Goal: Information Seeking & Learning: Learn about a topic

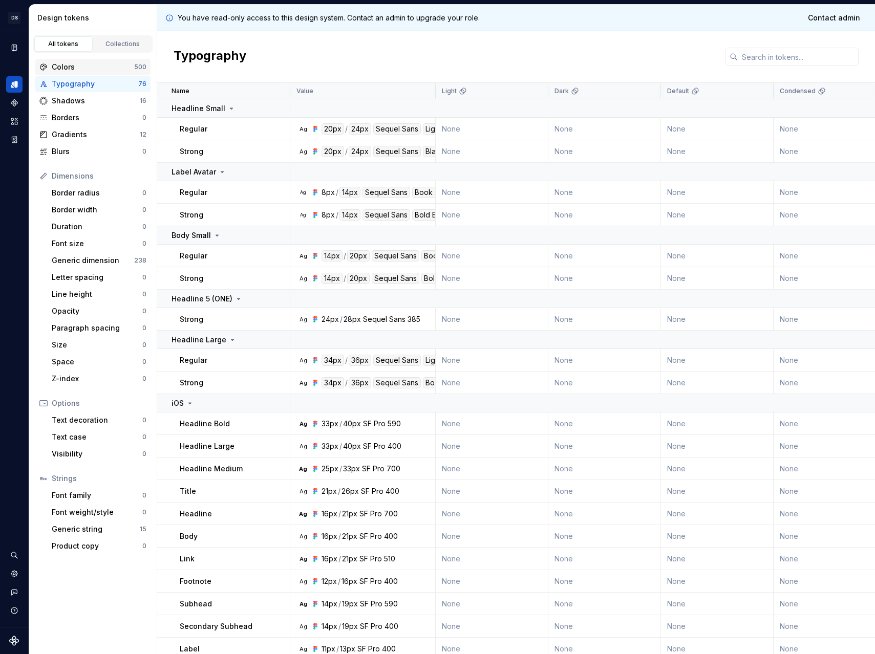
click at [88, 71] on div "Colors" at bounding box center [93, 67] width 82 height 10
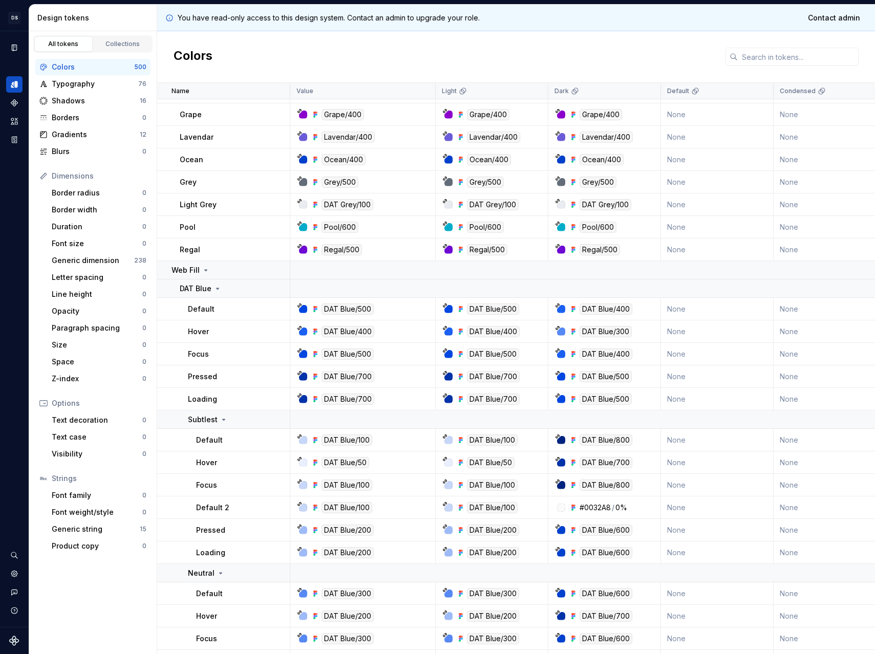
scroll to position [5133, 0]
click at [301, 311] on div at bounding box center [303, 309] width 8 height 8
click at [303, 309] on div at bounding box center [303, 309] width 8 height 8
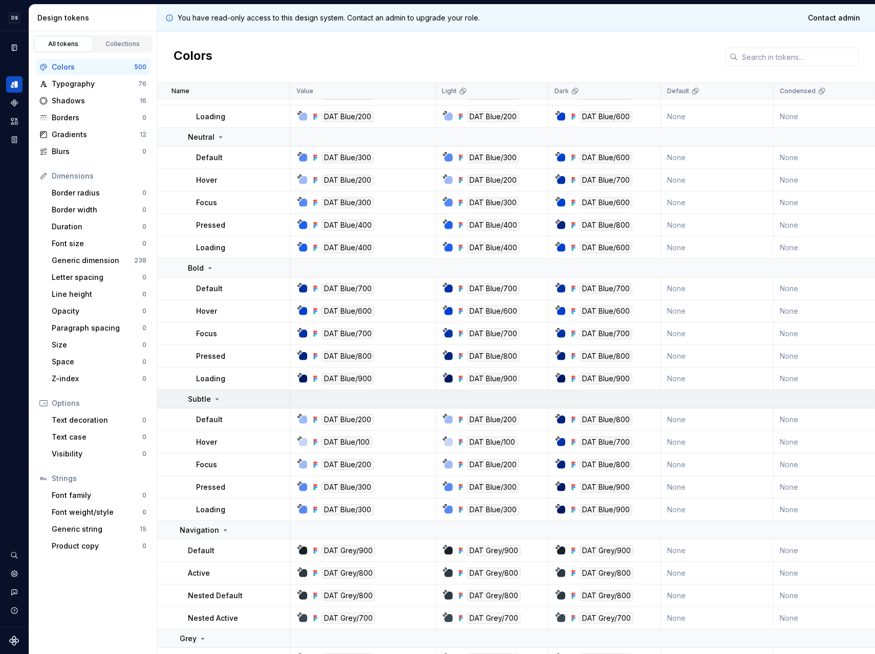
scroll to position [5628, 0]
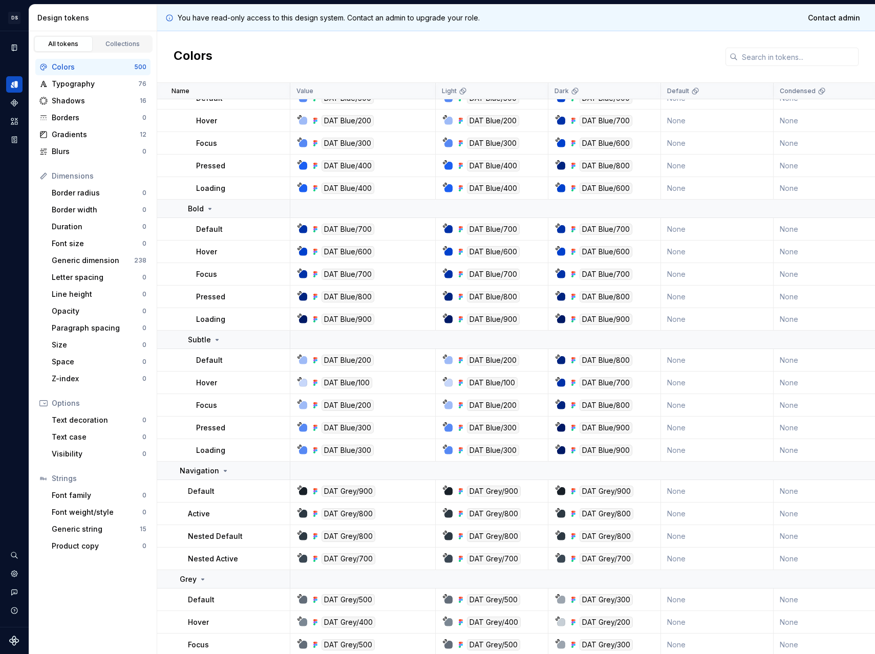
click at [303, 360] on div at bounding box center [303, 360] width 8 height 8
click at [309, 369] on td "DAT Blue/200" at bounding box center [362, 360] width 145 height 23
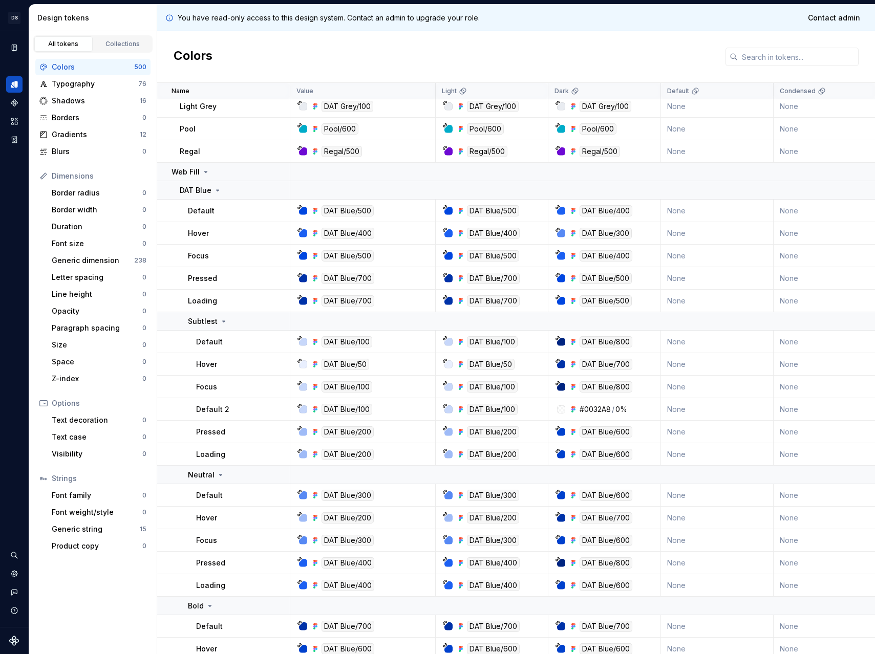
scroll to position [5211, 0]
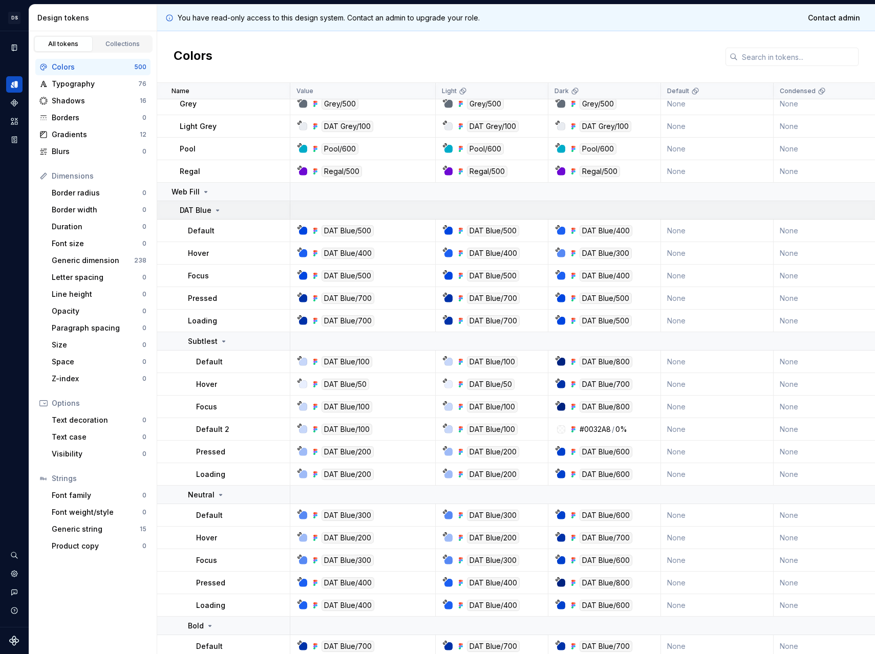
click at [221, 208] on div "DAT Blue" at bounding box center [235, 210] width 110 height 10
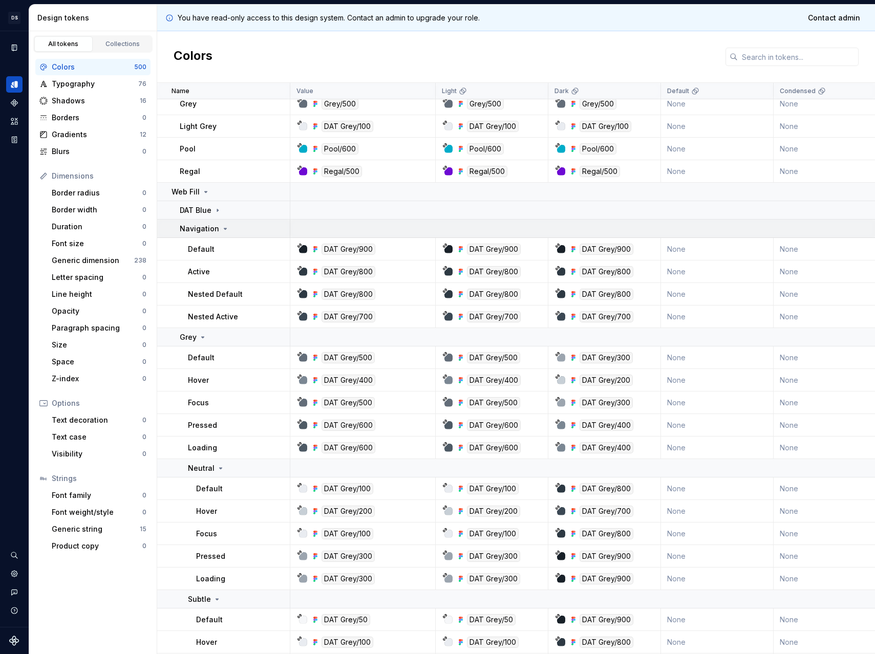
click at [224, 228] on icon at bounding box center [225, 228] width 3 height 1
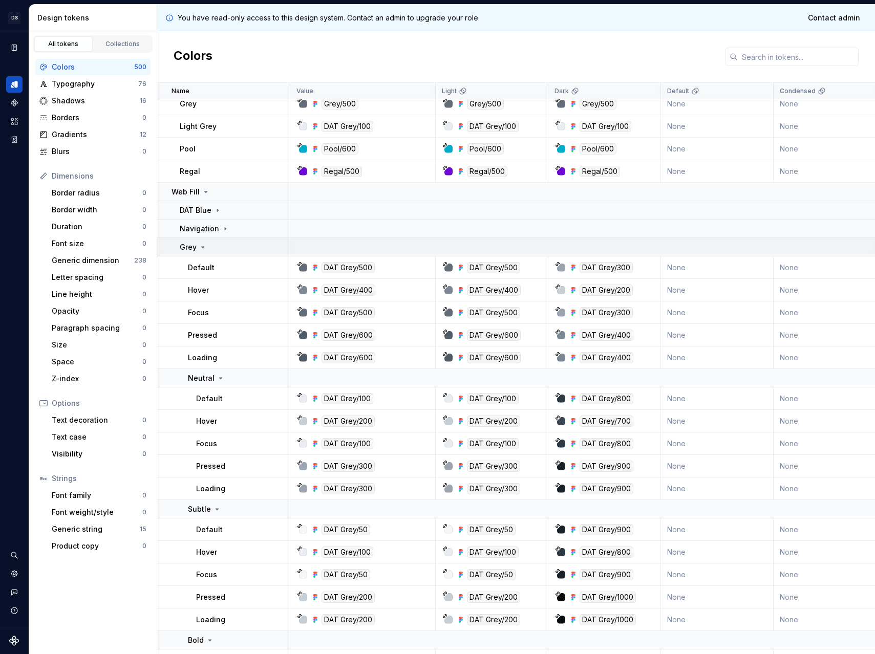
click at [215, 249] on div "Grey" at bounding box center [235, 247] width 110 height 10
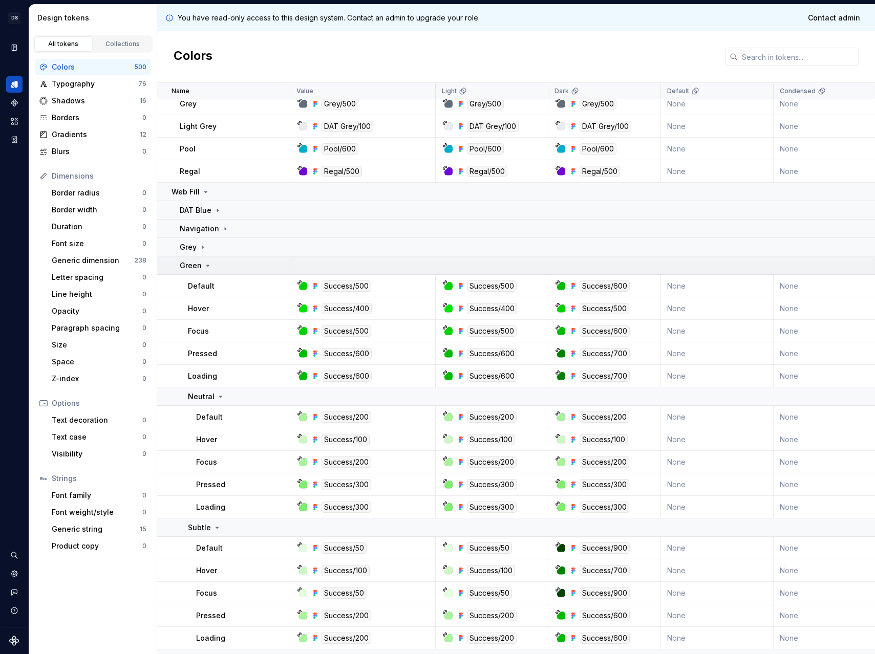
click at [213, 262] on div "Green" at bounding box center [235, 266] width 110 height 10
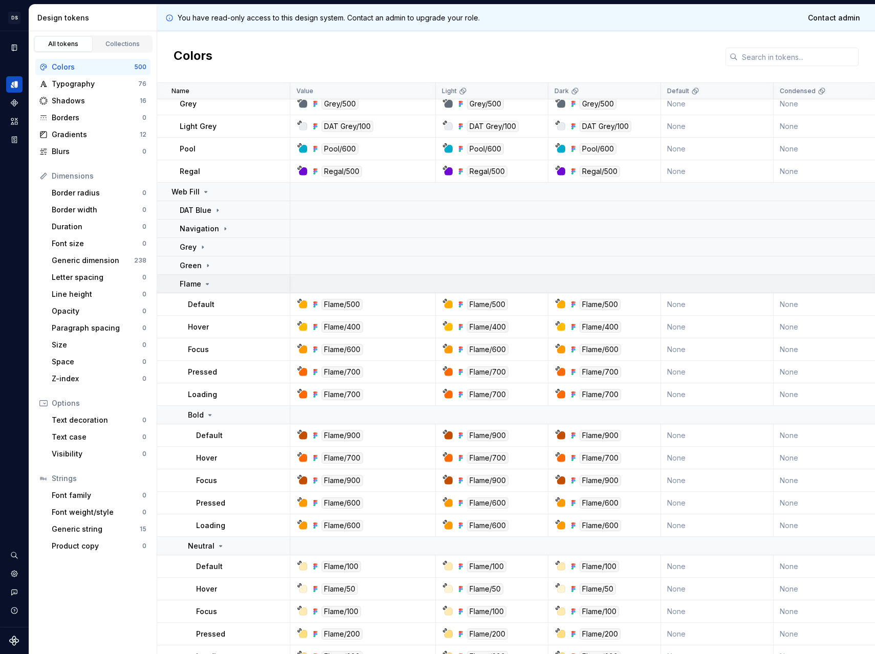
click at [214, 288] on div "Flame" at bounding box center [235, 284] width 110 height 10
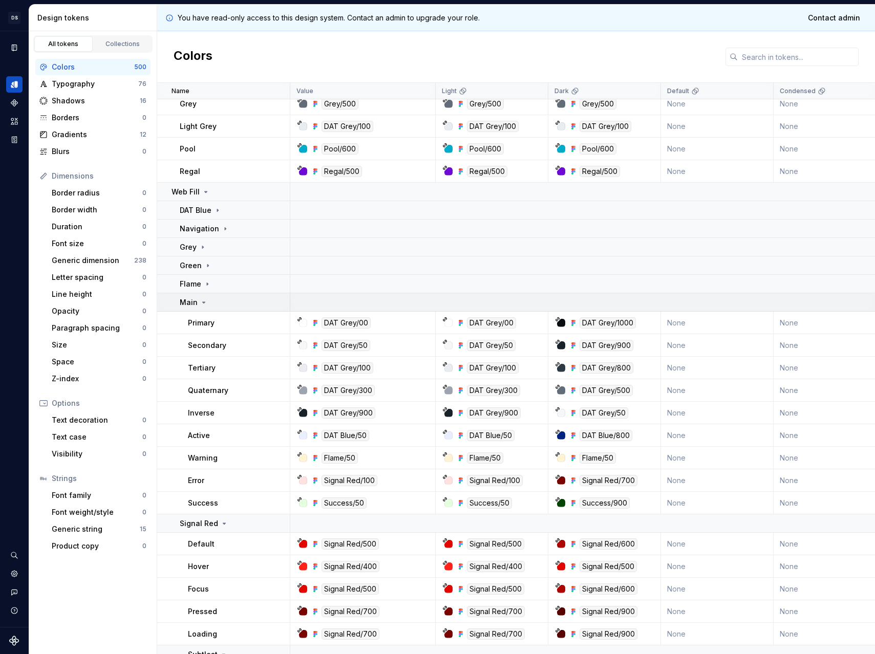
click at [213, 303] on div "Main" at bounding box center [235, 302] width 110 height 10
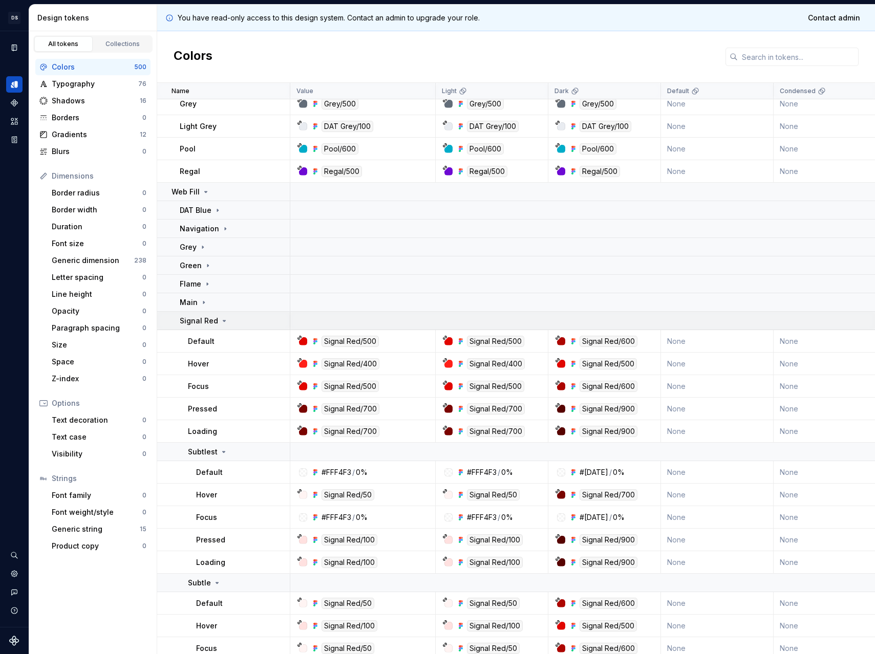
click at [217, 318] on div "Signal Red" at bounding box center [204, 321] width 49 height 10
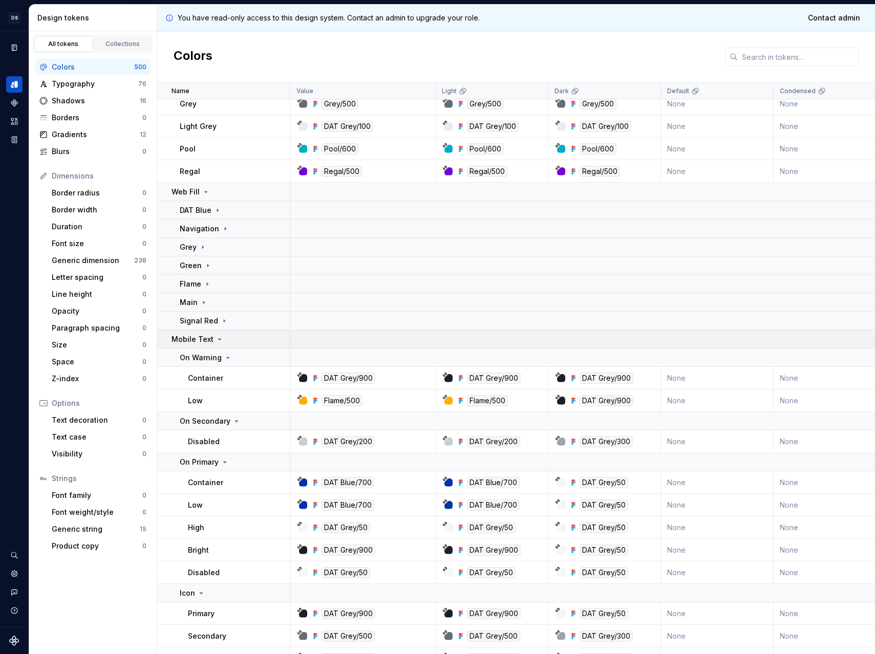
click at [222, 343] on div "Mobile Text" at bounding box center [230, 339] width 118 height 10
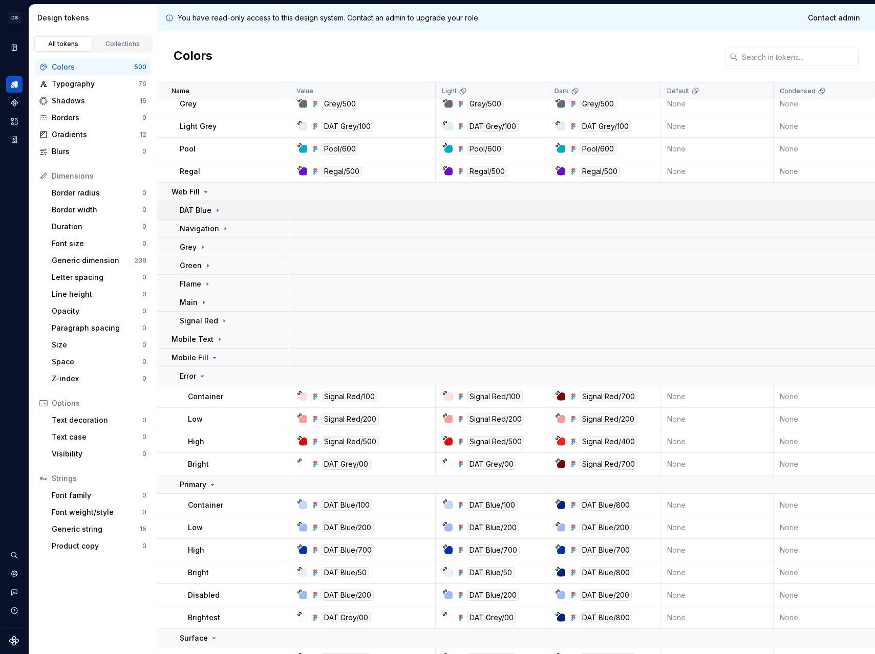
click at [218, 213] on icon at bounding box center [217, 210] width 8 height 8
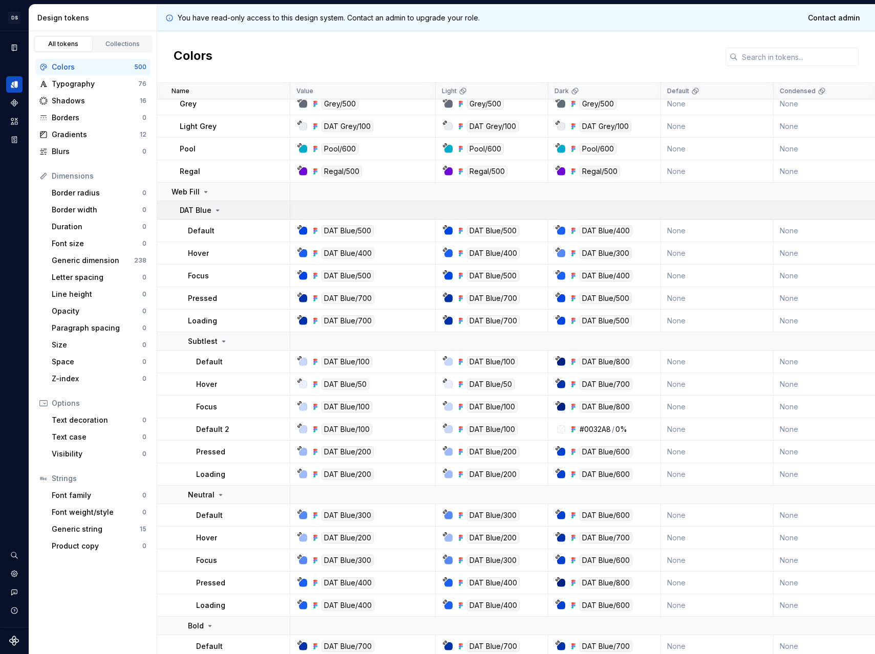
click at [217, 213] on icon at bounding box center [217, 210] width 8 height 8
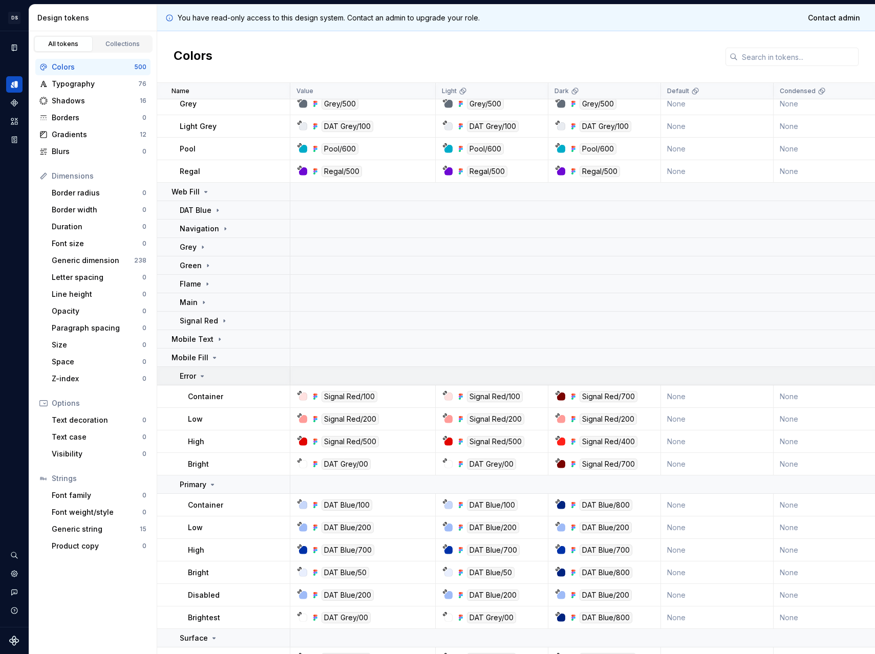
click at [212, 372] on div "Error" at bounding box center [235, 376] width 110 height 10
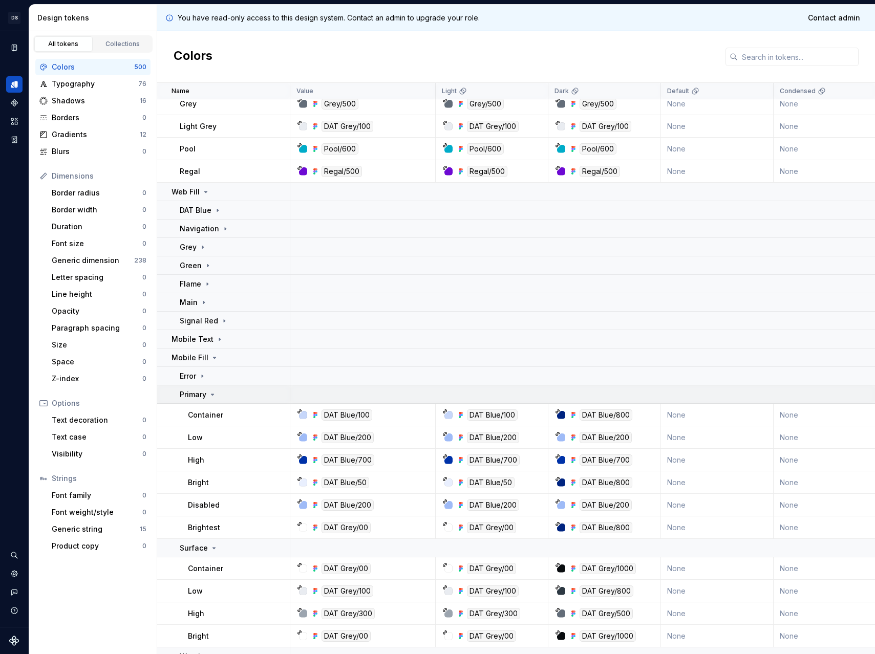
click at [214, 396] on icon at bounding box center [212, 395] width 8 height 8
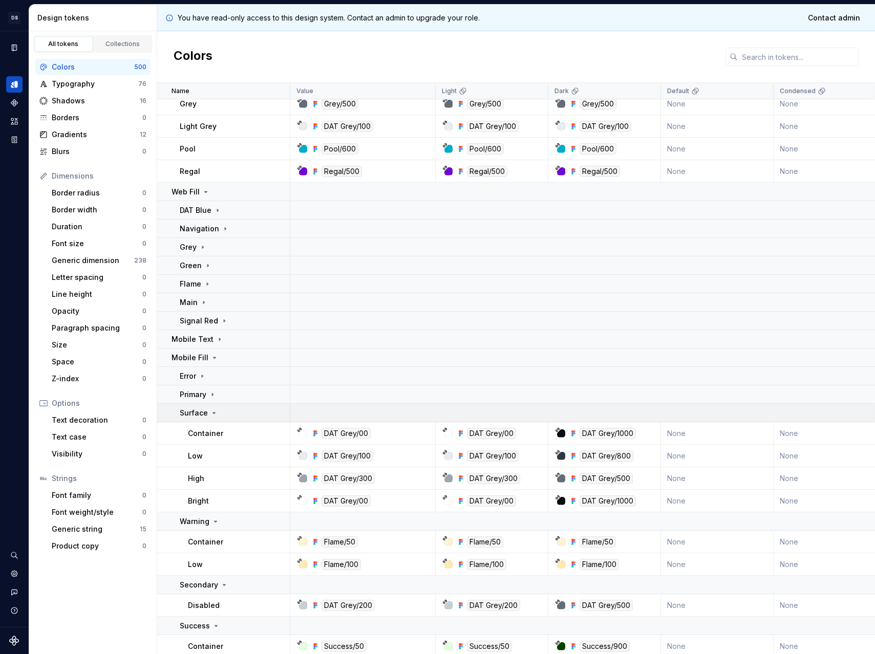
click at [216, 412] on icon at bounding box center [214, 413] width 8 height 8
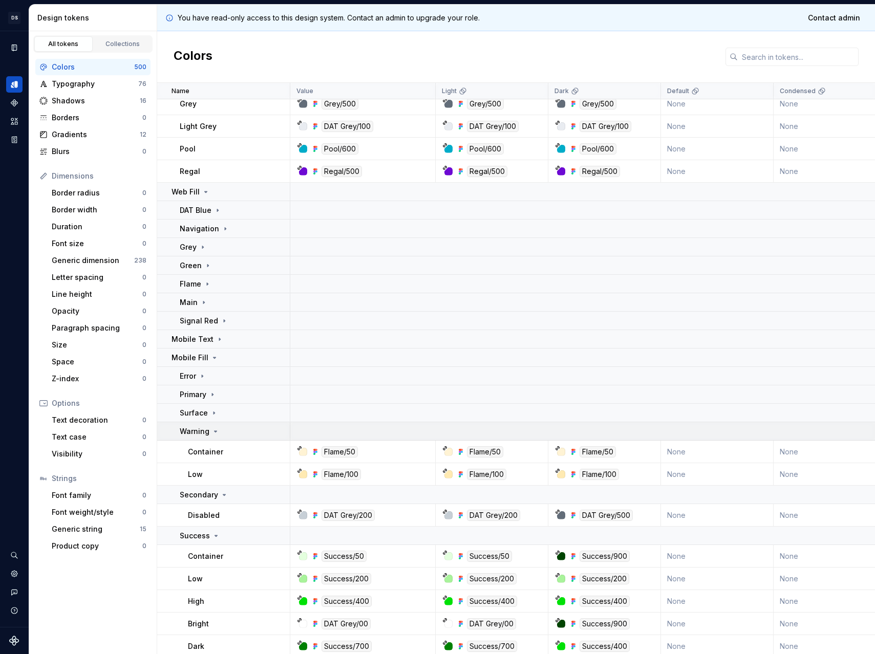
click at [221, 434] on div "Warning" at bounding box center [235, 431] width 110 height 10
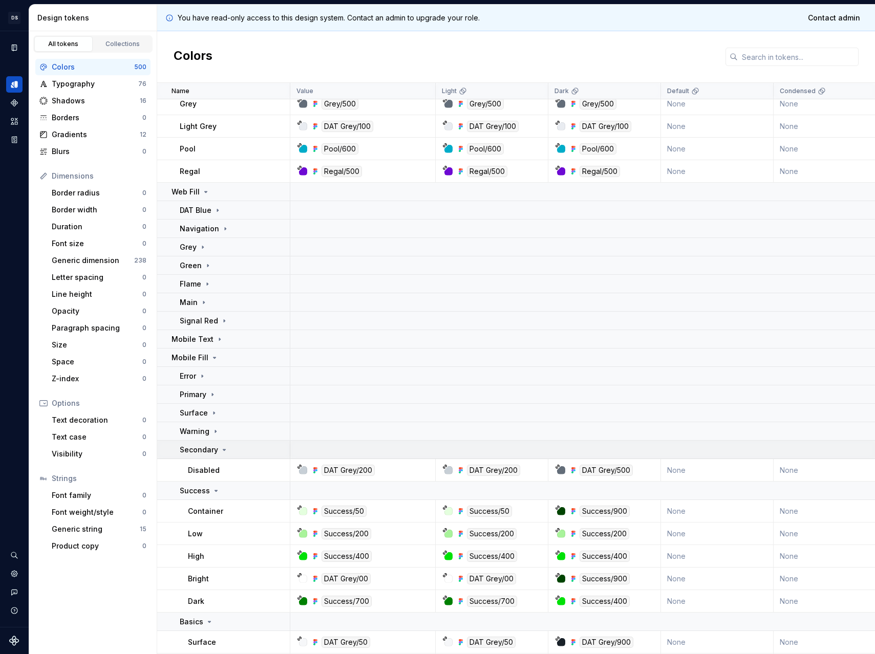
click at [219, 449] on div "Secondary" at bounding box center [204, 450] width 49 height 10
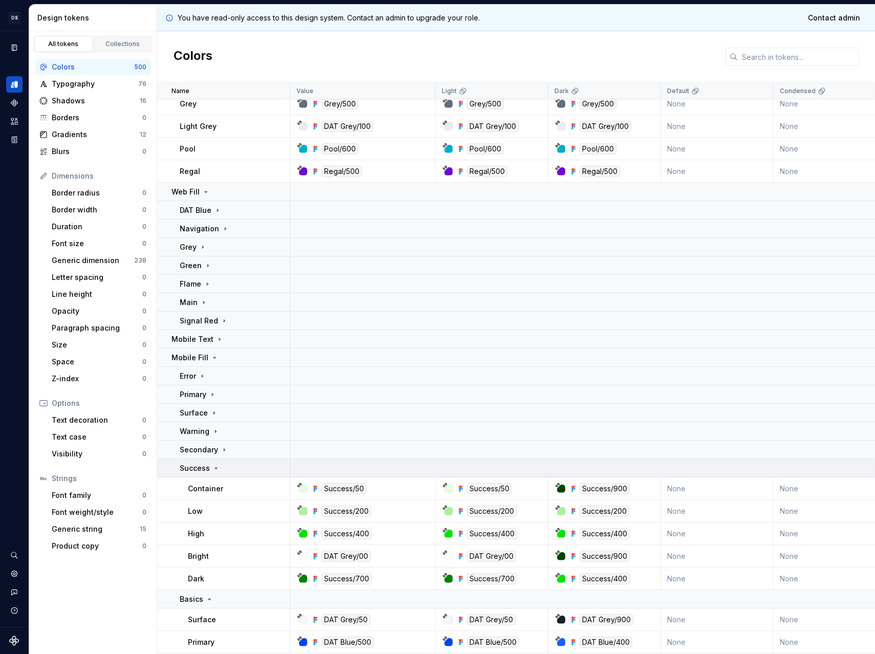
click at [217, 467] on icon at bounding box center [216, 468] width 8 height 8
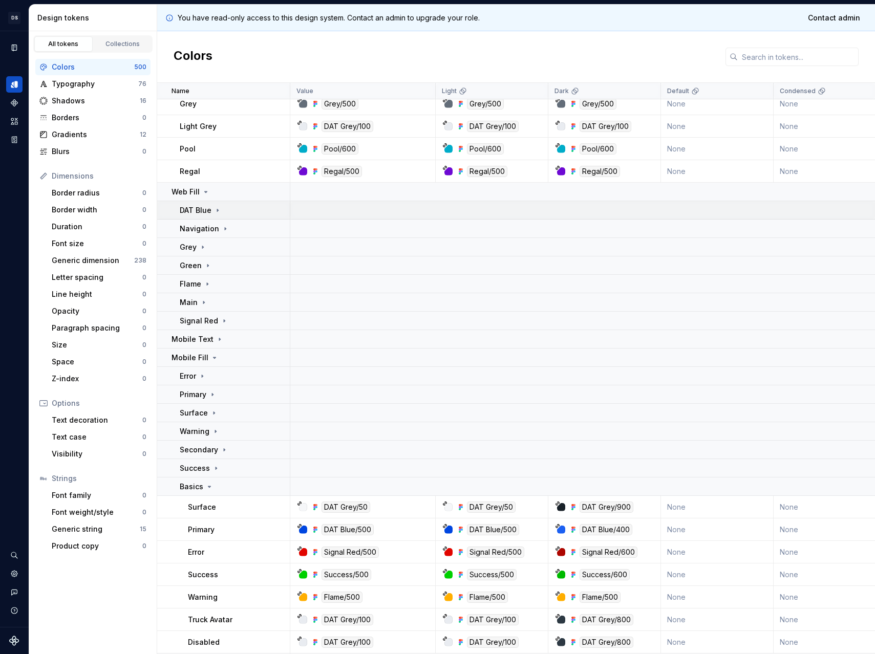
click at [228, 208] on div "DAT Blue" at bounding box center [235, 210] width 110 height 10
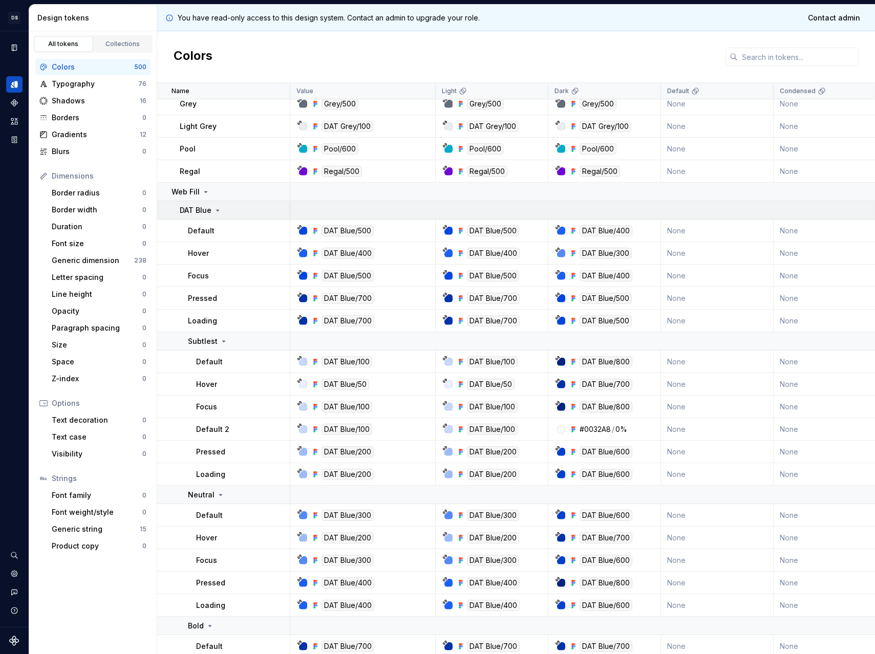
click at [215, 211] on icon at bounding box center [217, 210] width 8 height 8
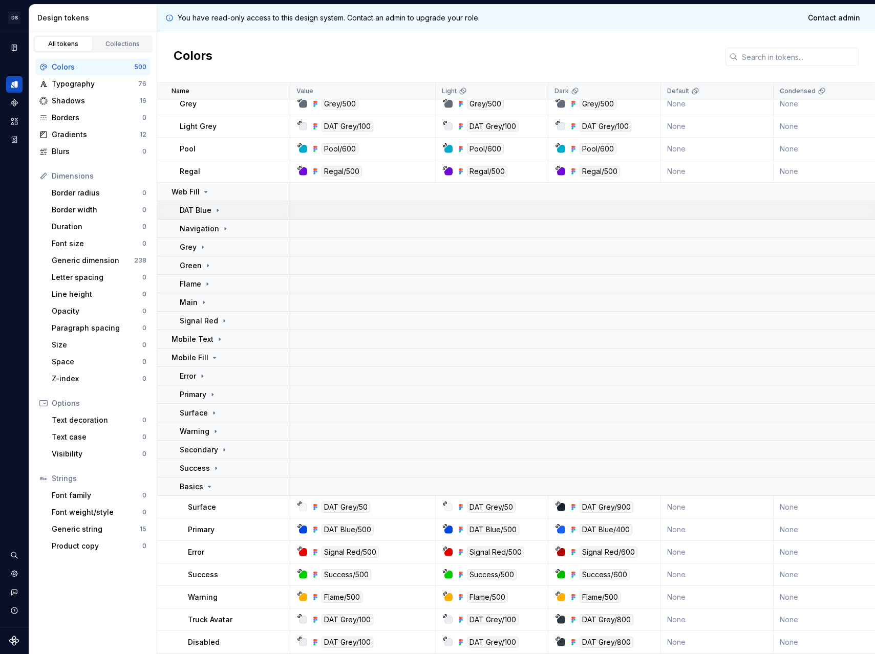
click at [217, 210] on icon at bounding box center [217, 210] width 1 height 3
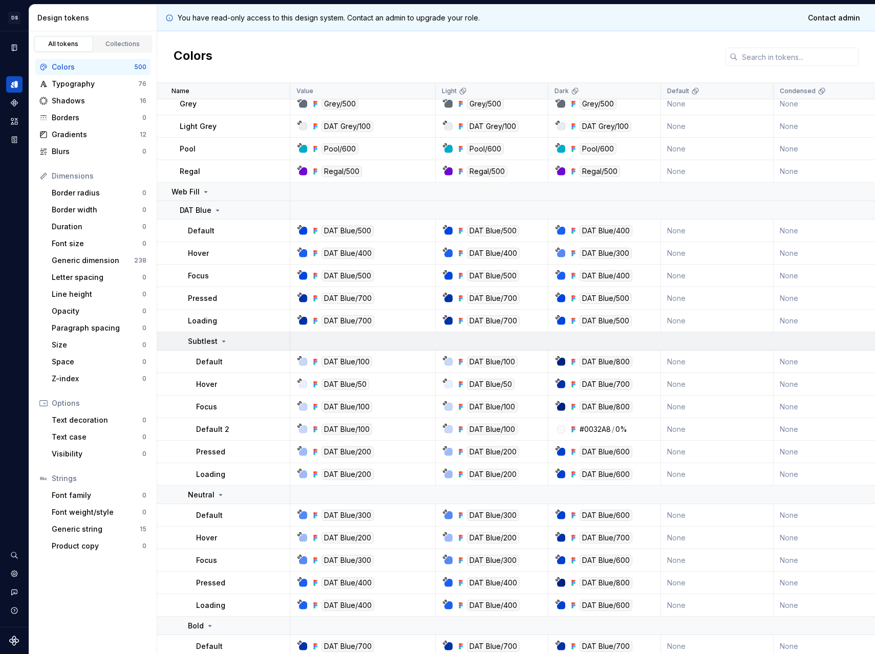
click at [224, 344] on icon at bounding box center [224, 341] width 8 height 8
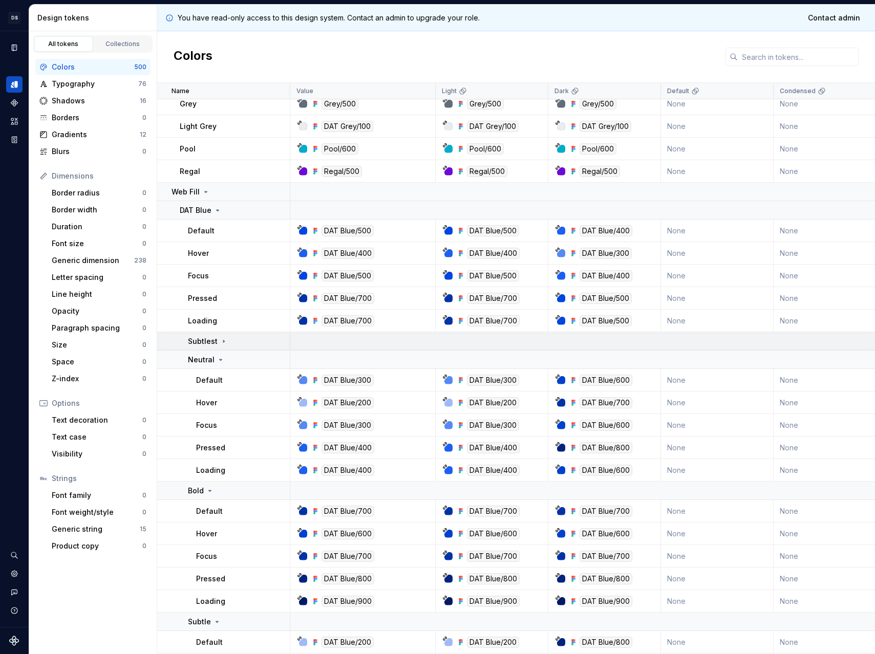
click at [224, 342] on icon at bounding box center [224, 341] width 8 height 8
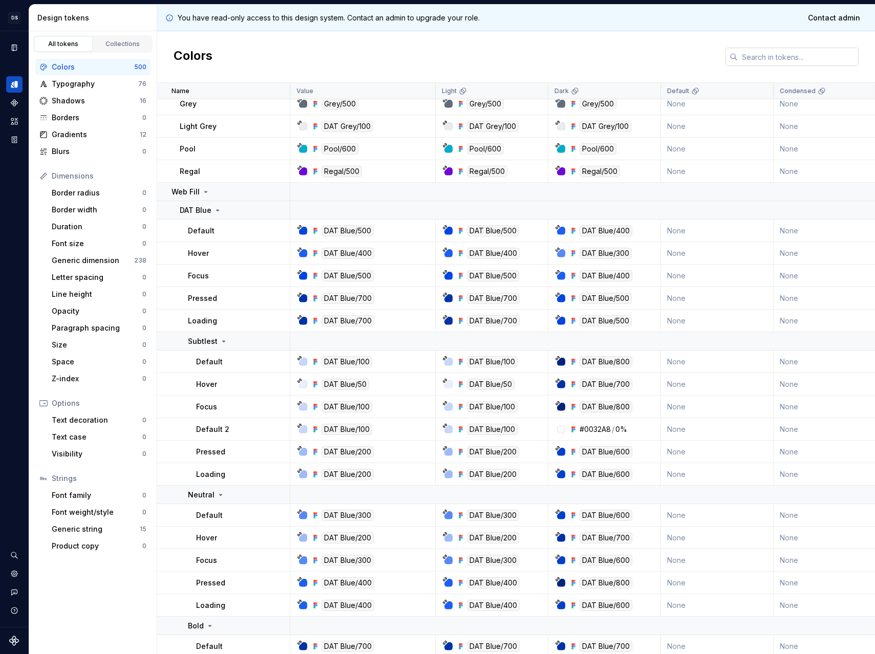
click at [771, 57] on input "text" at bounding box center [798, 57] width 121 height 18
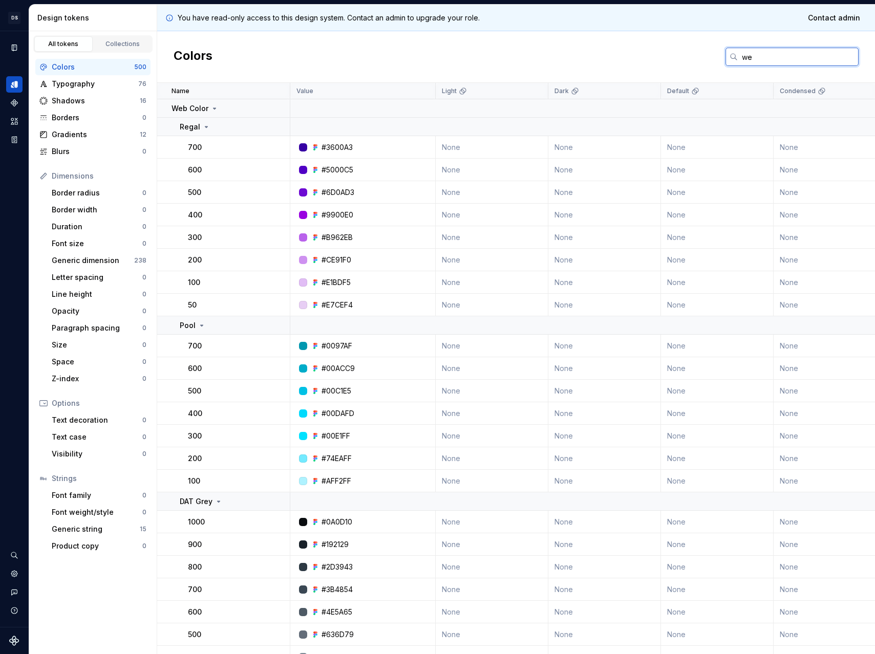
type input "w"
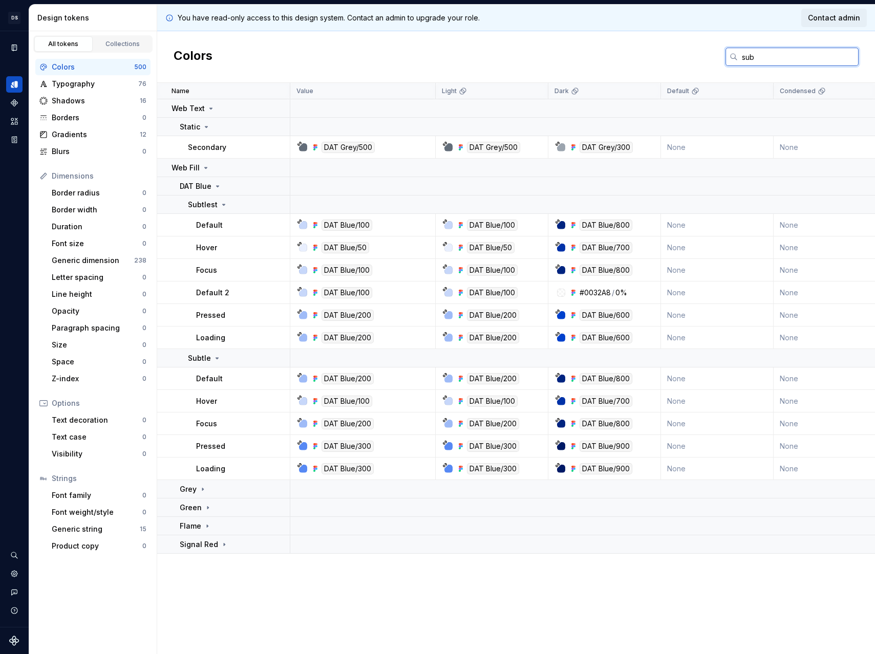
type input "sub"
click at [347, 247] on div "DAT Blue/50" at bounding box center [345, 247] width 48 height 11
click at [338, 226] on div "DAT Blue/100" at bounding box center [346, 225] width 51 height 11
